Goal: Complete application form

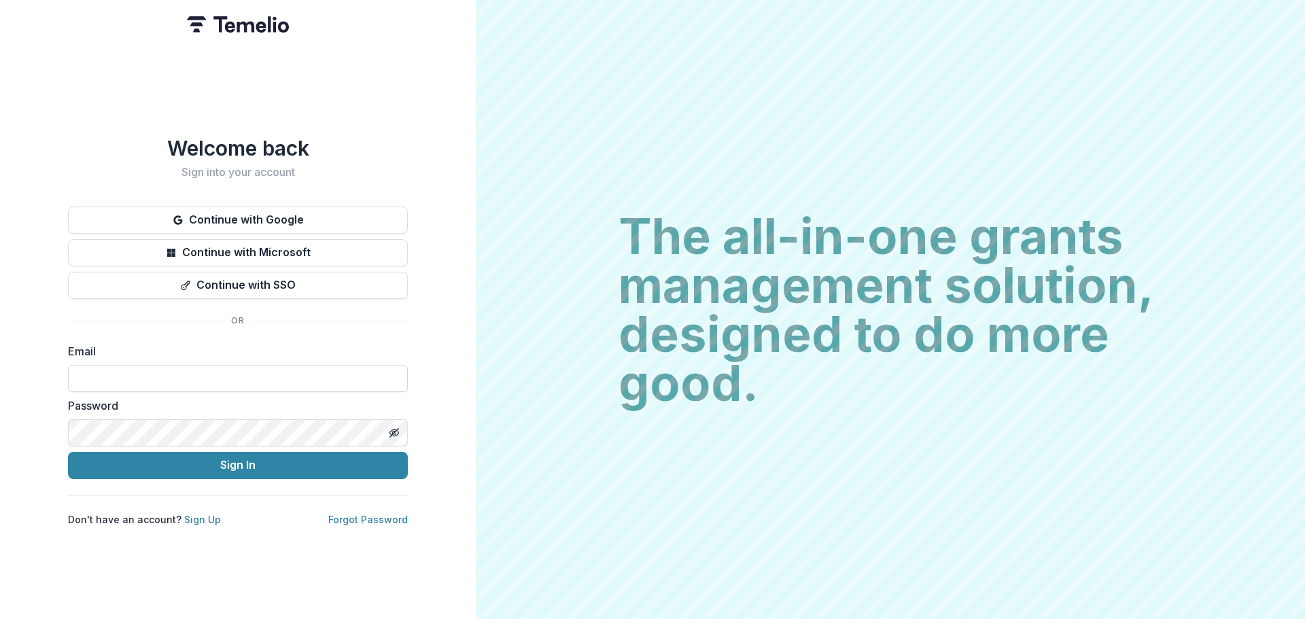
click at [160, 370] on input at bounding box center [238, 378] width 340 height 27
type input "**********"
click at [68, 452] on button "Sign In" at bounding box center [238, 465] width 340 height 27
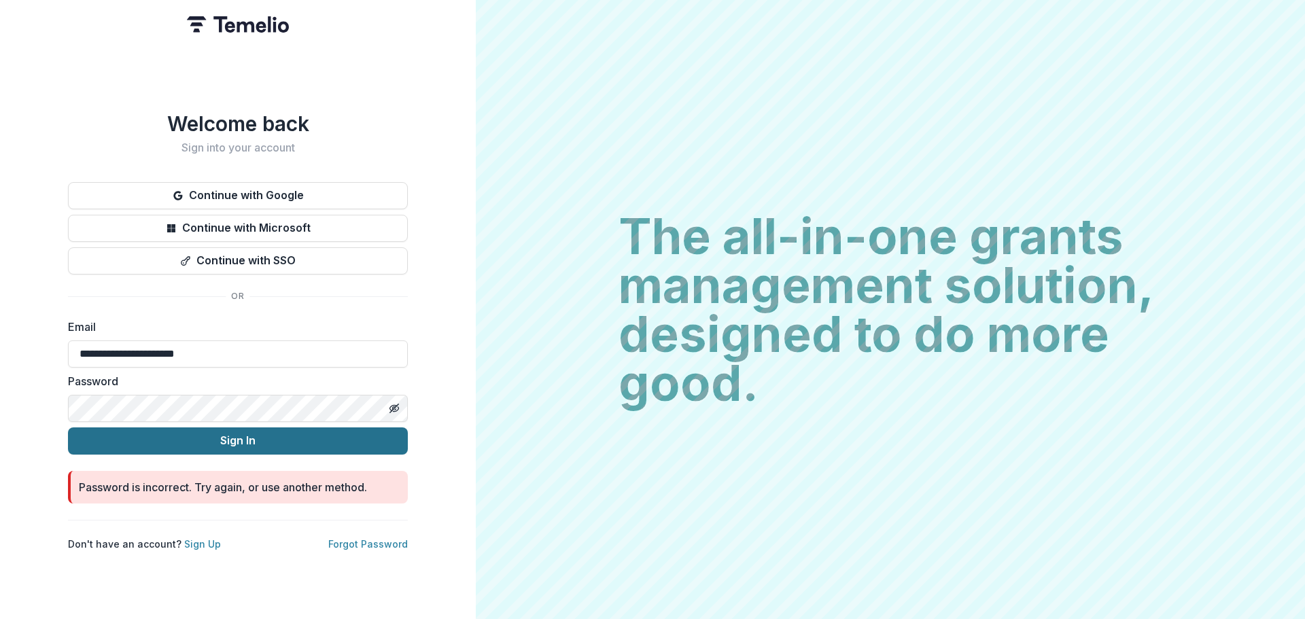
click at [210, 442] on button "Sign In" at bounding box center [238, 441] width 340 height 27
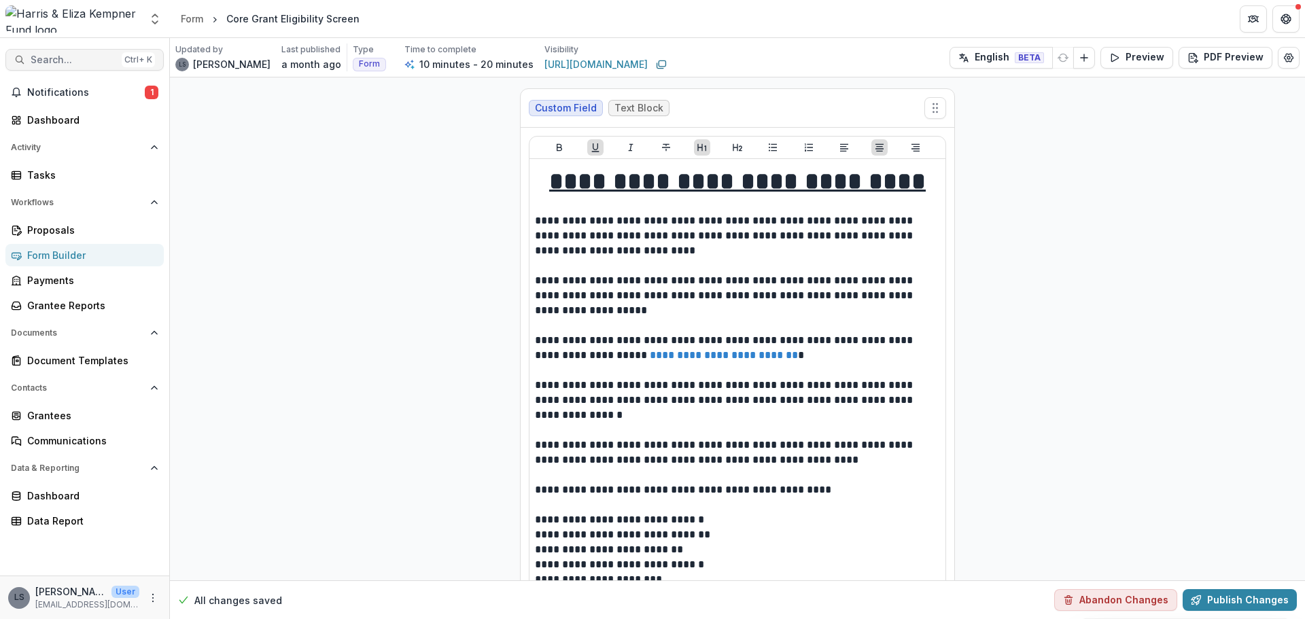
click at [56, 58] on span "Search..." at bounding box center [74, 60] width 86 height 12
type input "******"
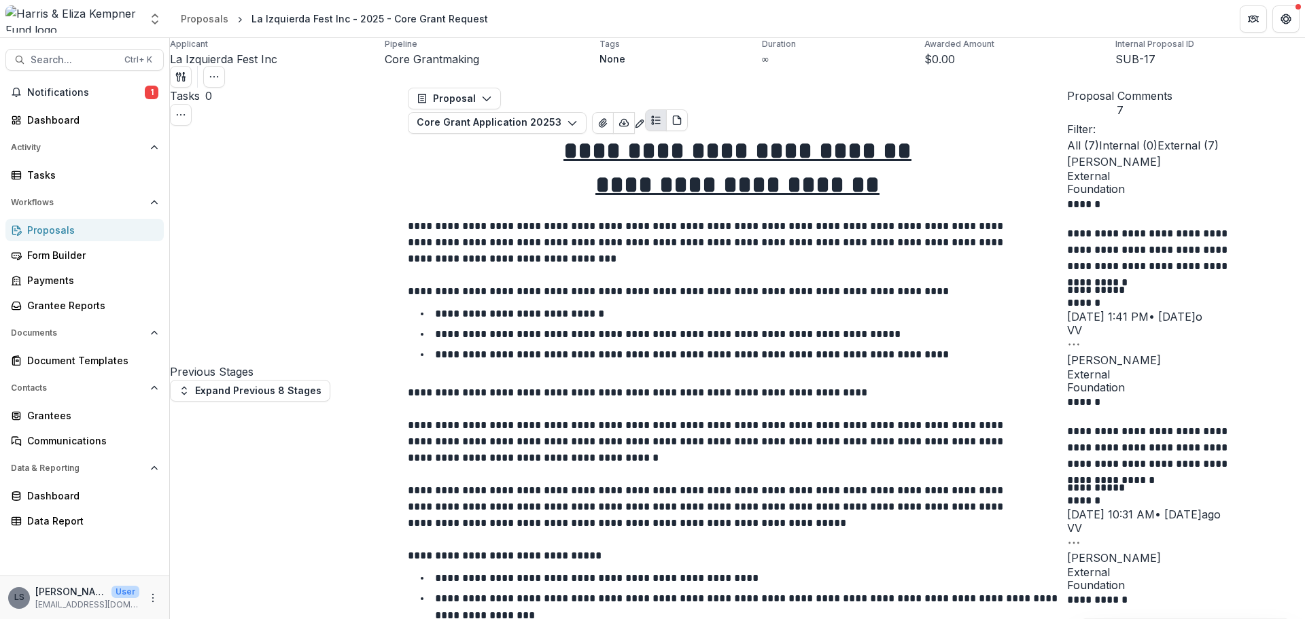
scroll to position [1088, 0]
click at [71, 60] on span "Search..." at bounding box center [74, 60] width 86 height 12
type input "*"
type input "**********"
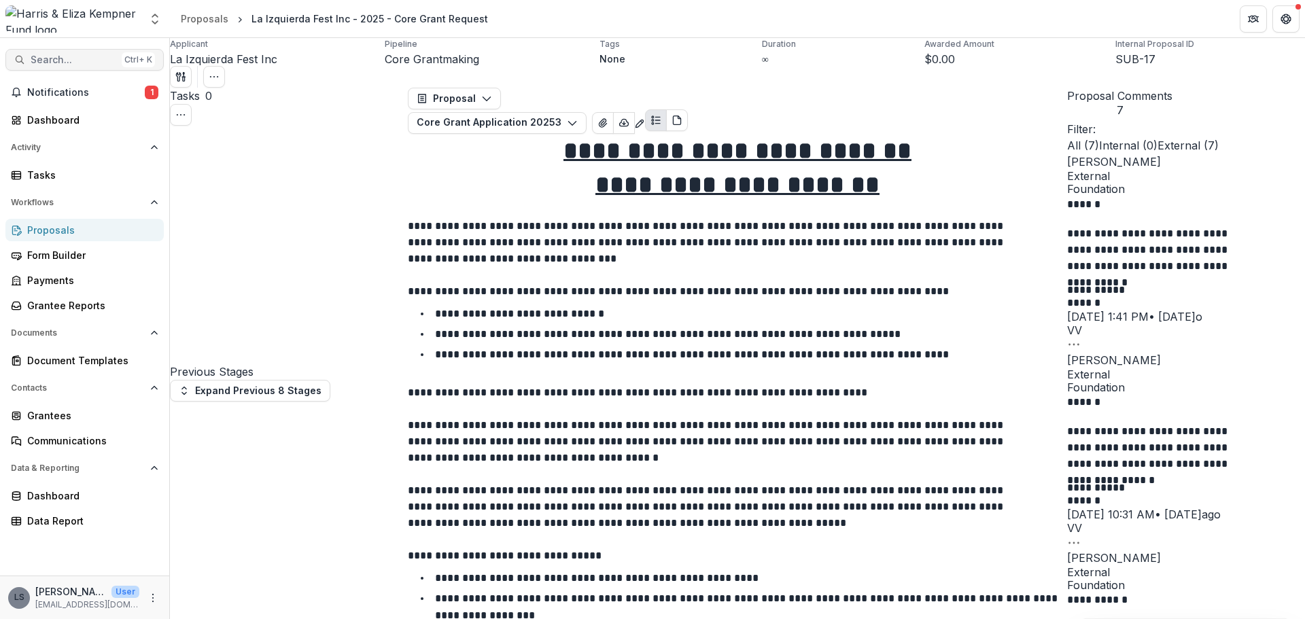
click at [65, 61] on span "Search..." at bounding box center [74, 60] width 86 height 12
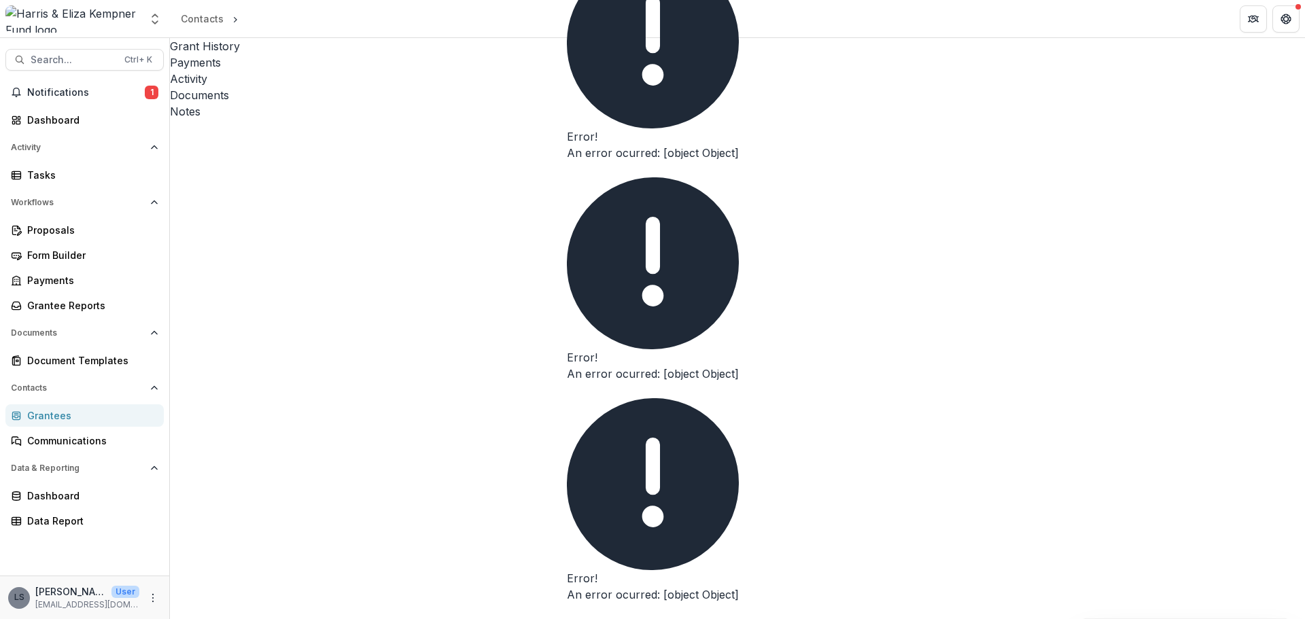
click at [567, 173] on icon "Close" at bounding box center [567, 173] width 0 height 0
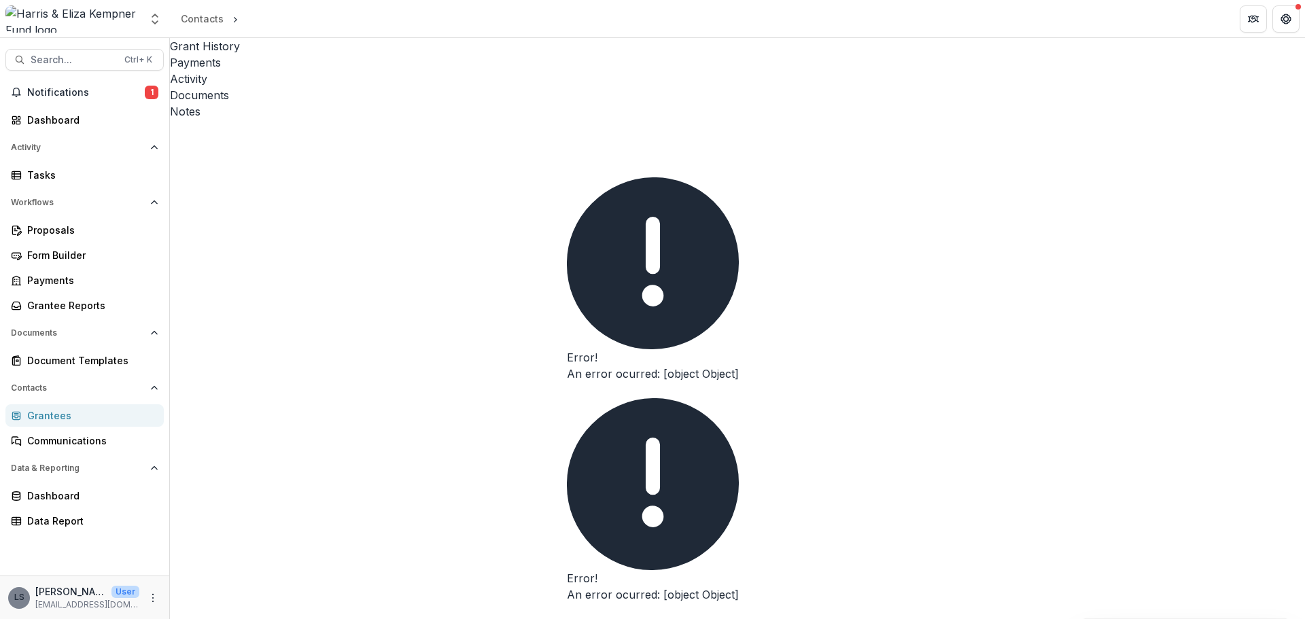
click at [567, 394] on icon "Close" at bounding box center [567, 394] width 0 height 0
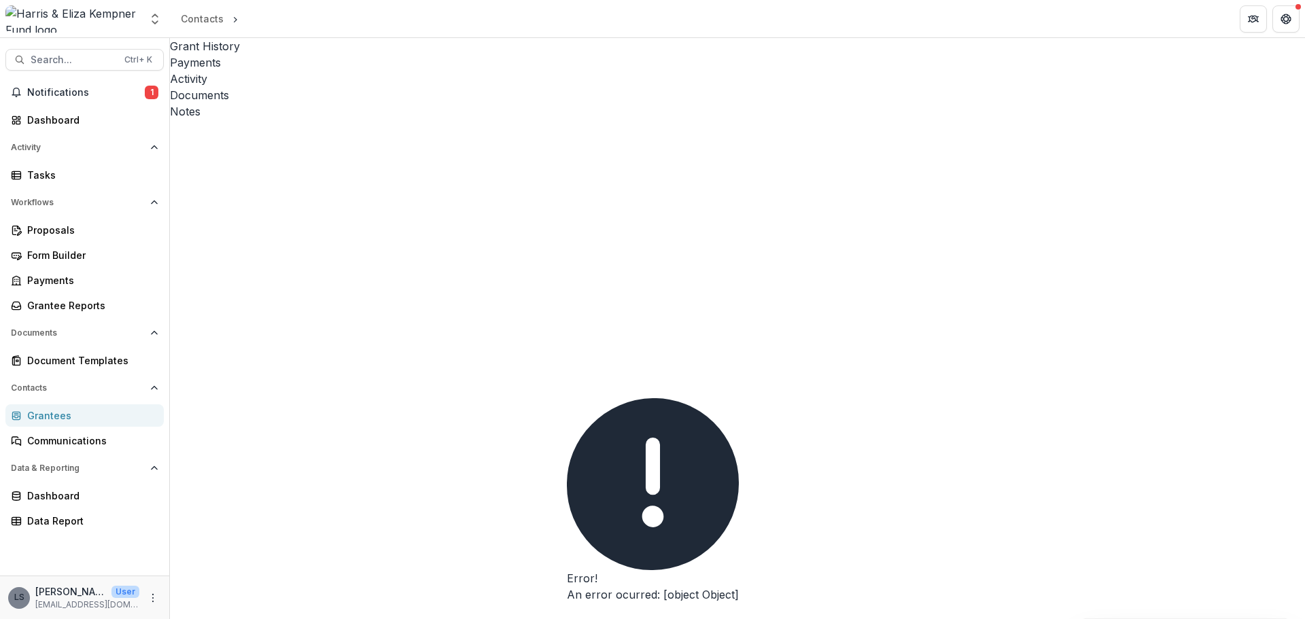
click at [567, 615] on button "Close" at bounding box center [567, 615] width 0 height 0
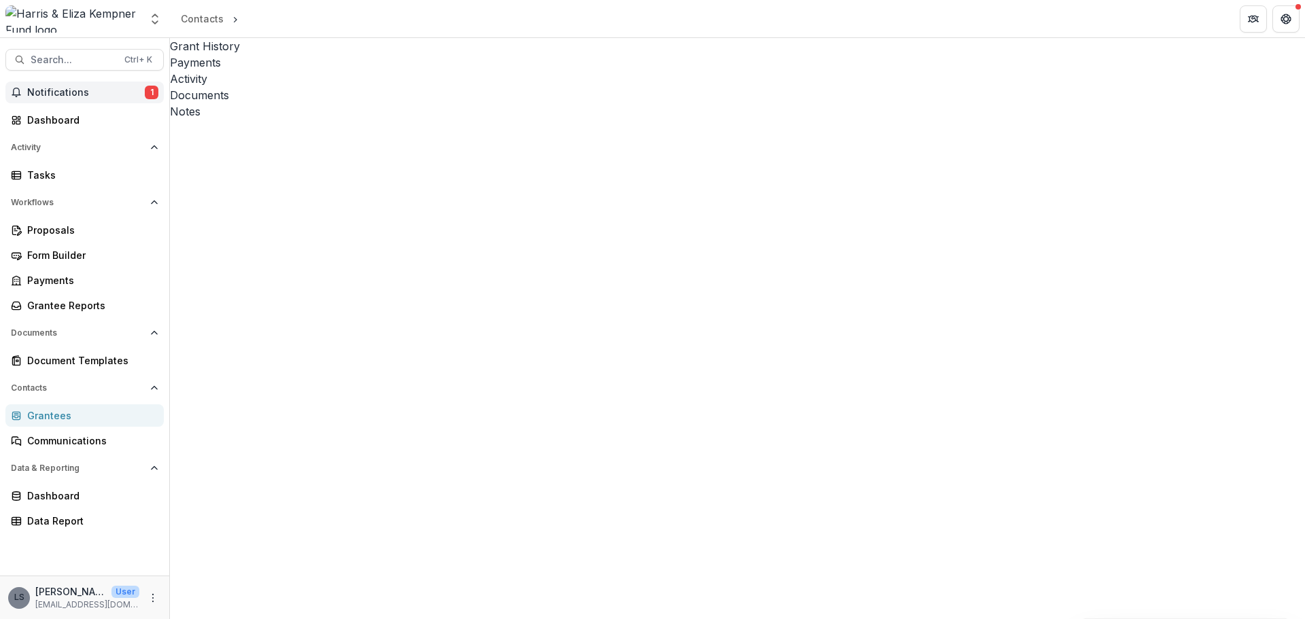
click at [63, 96] on span "Notifications" at bounding box center [86, 93] width 118 height 12
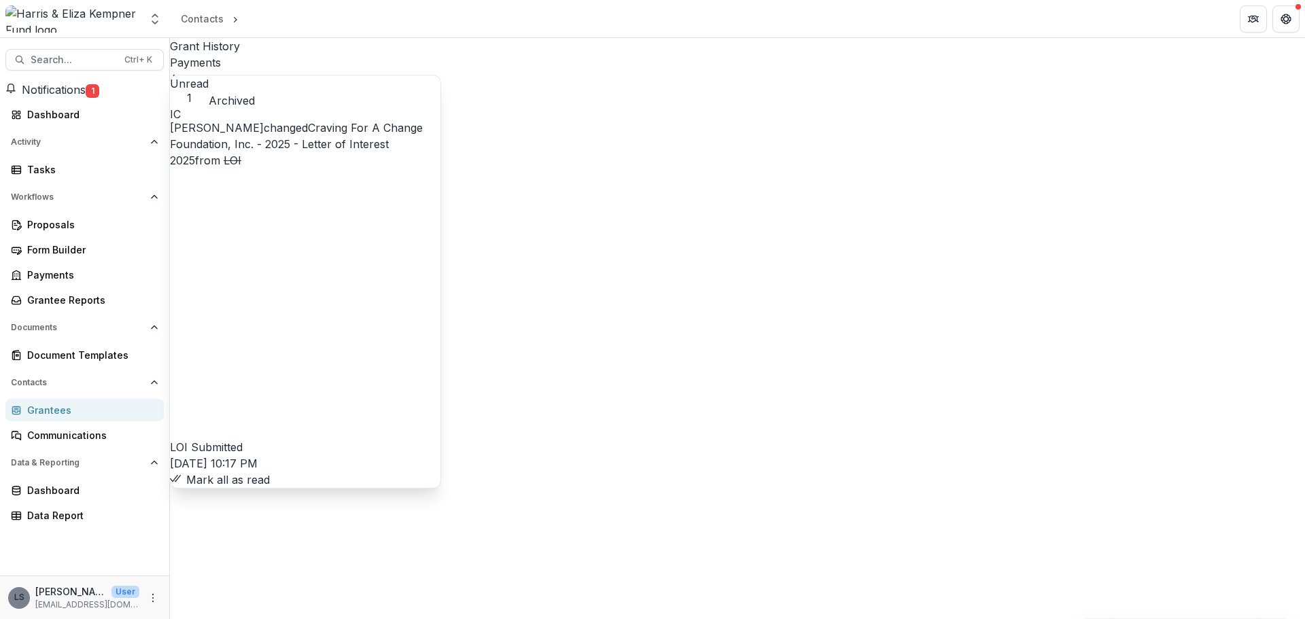
click at [74, 92] on span "Notifications" at bounding box center [54, 90] width 64 height 14
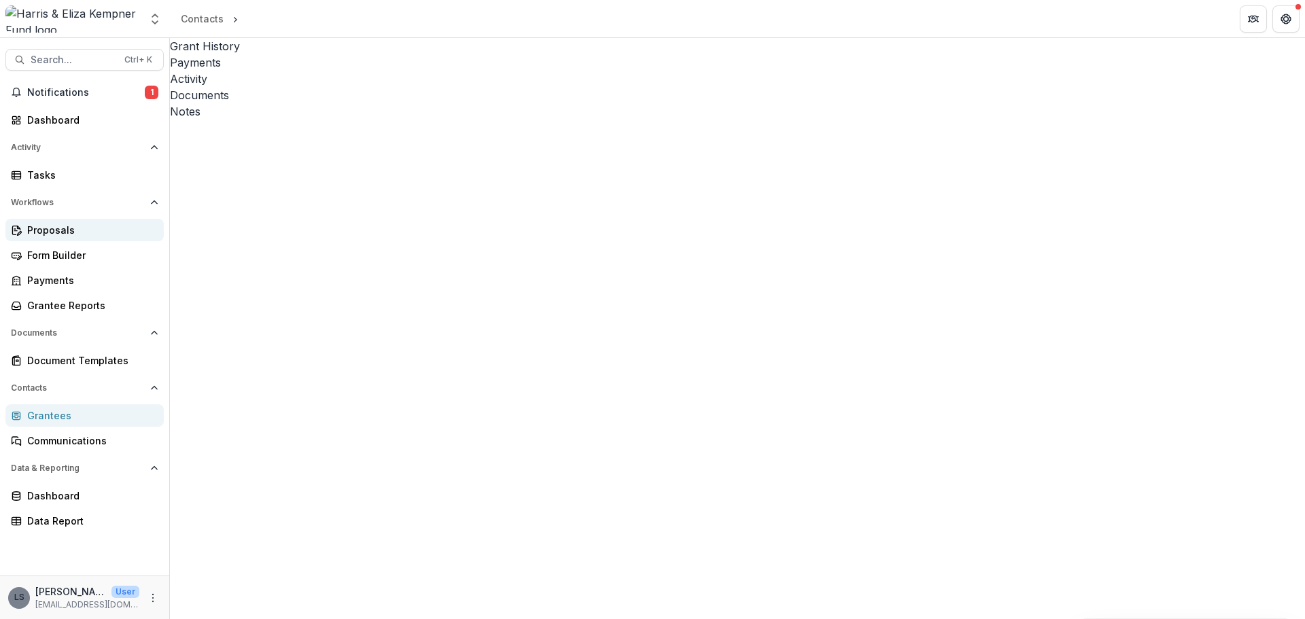
click at [89, 229] on div "Proposals" at bounding box center [90, 230] width 126 height 14
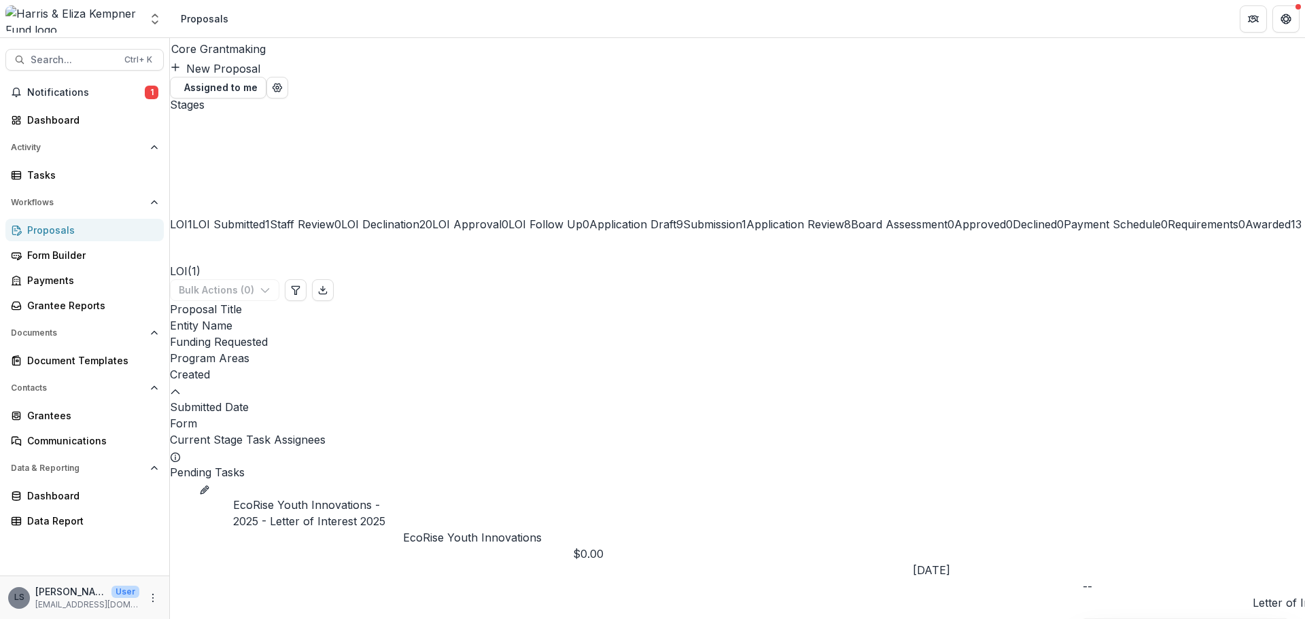
click at [676, 218] on span "Application Draft" at bounding box center [632, 225] width 87 height 14
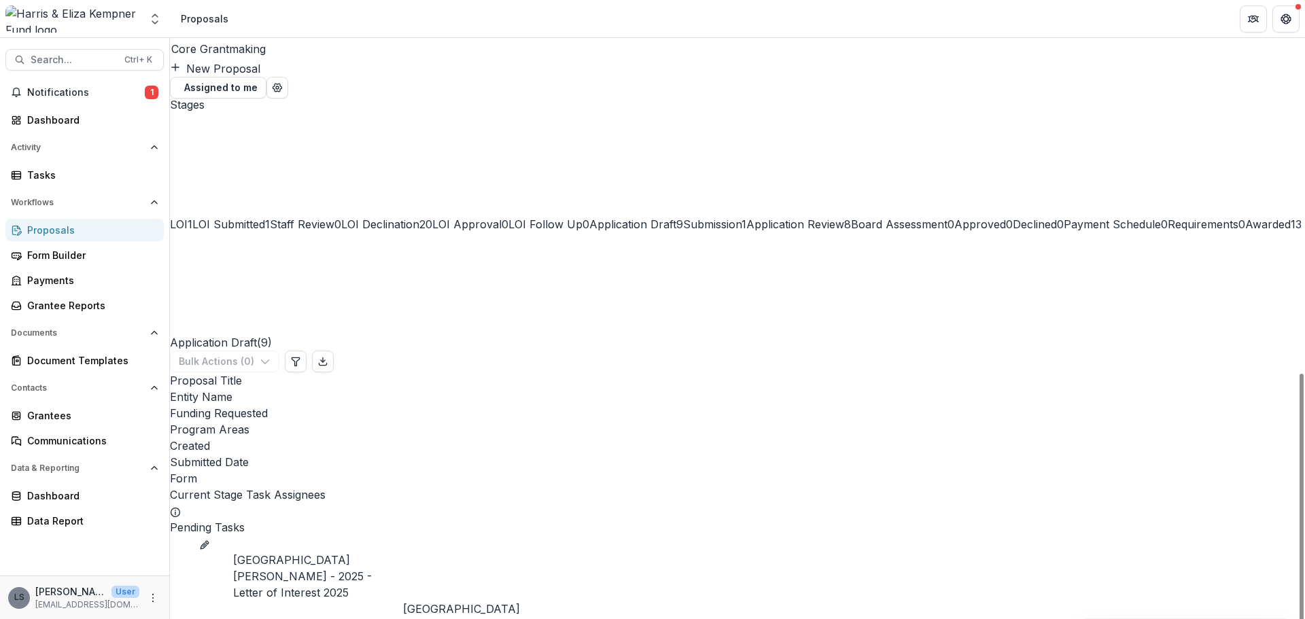
scroll to position [50, 0]
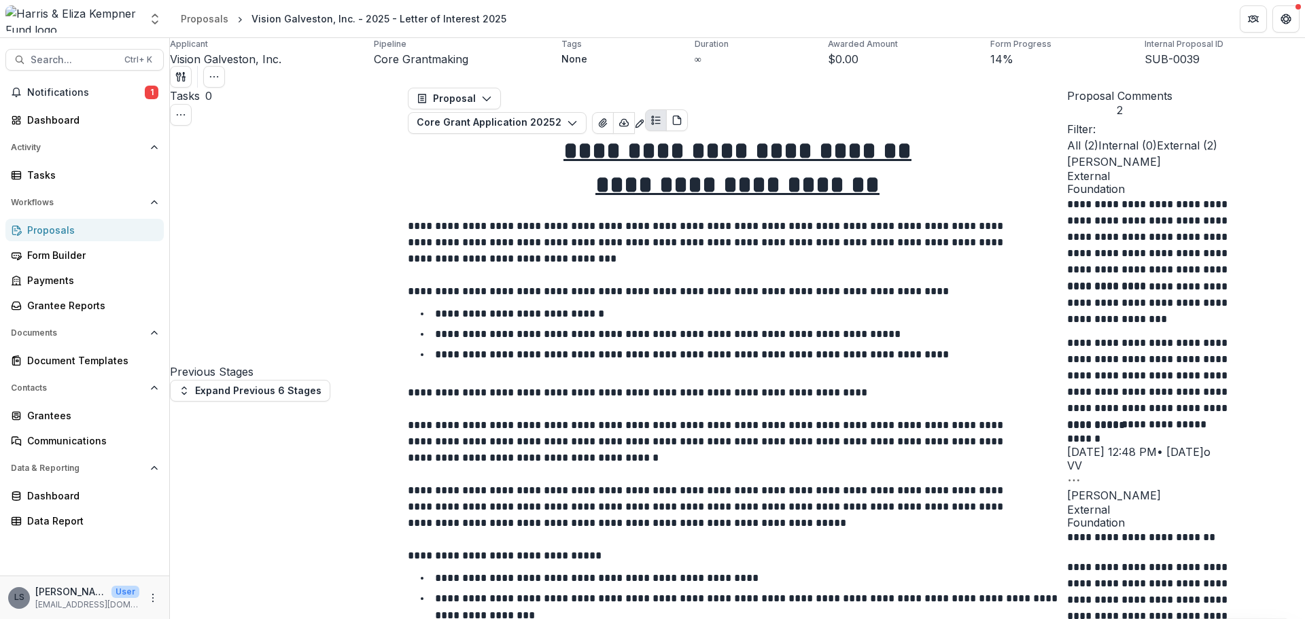
scroll to position [2125, 0]
